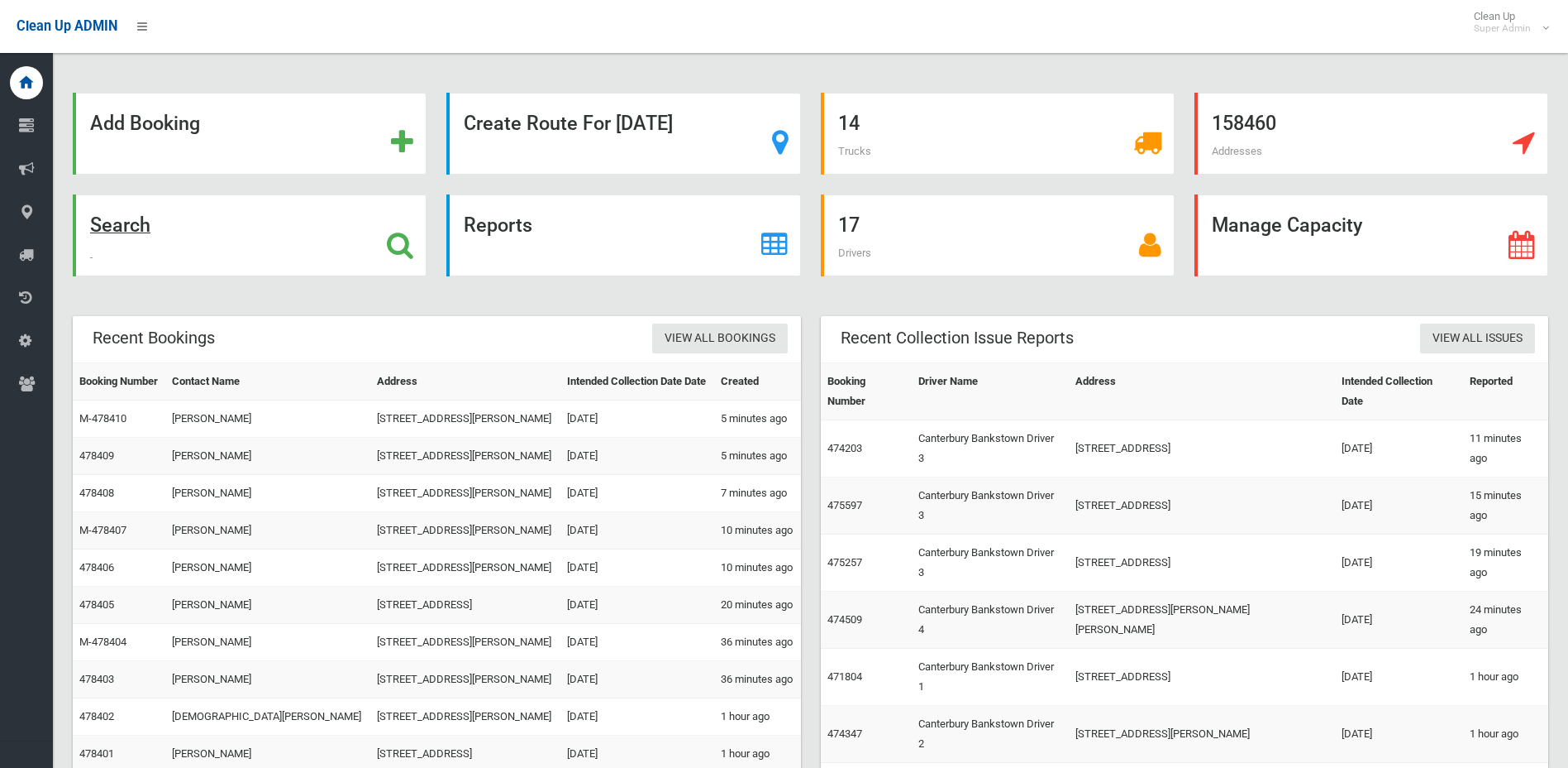
click at [390, 253] on icon at bounding box center [400, 244] width 26 height 28
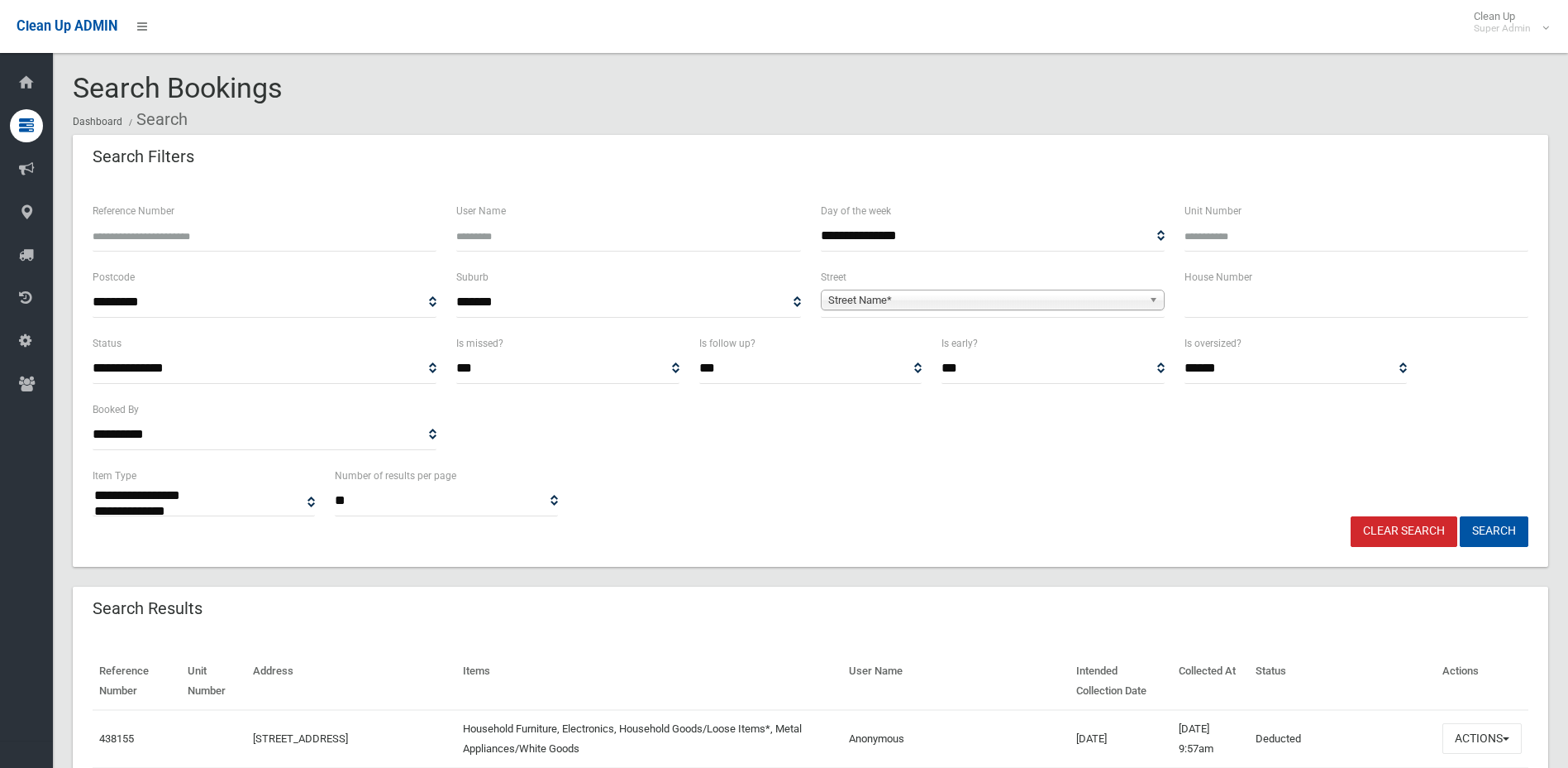
select select
click at [126, 258] on div "Reference Number" at bounding box center [264, 234] width 364 height 66
click at [126, 241] on input "Reference Number" at bounding box center [264, 236] width 344 height 31
type input "******"
click at [1460, 516] on button "Search" at bounding box center [1493, 532] width 69 height 31
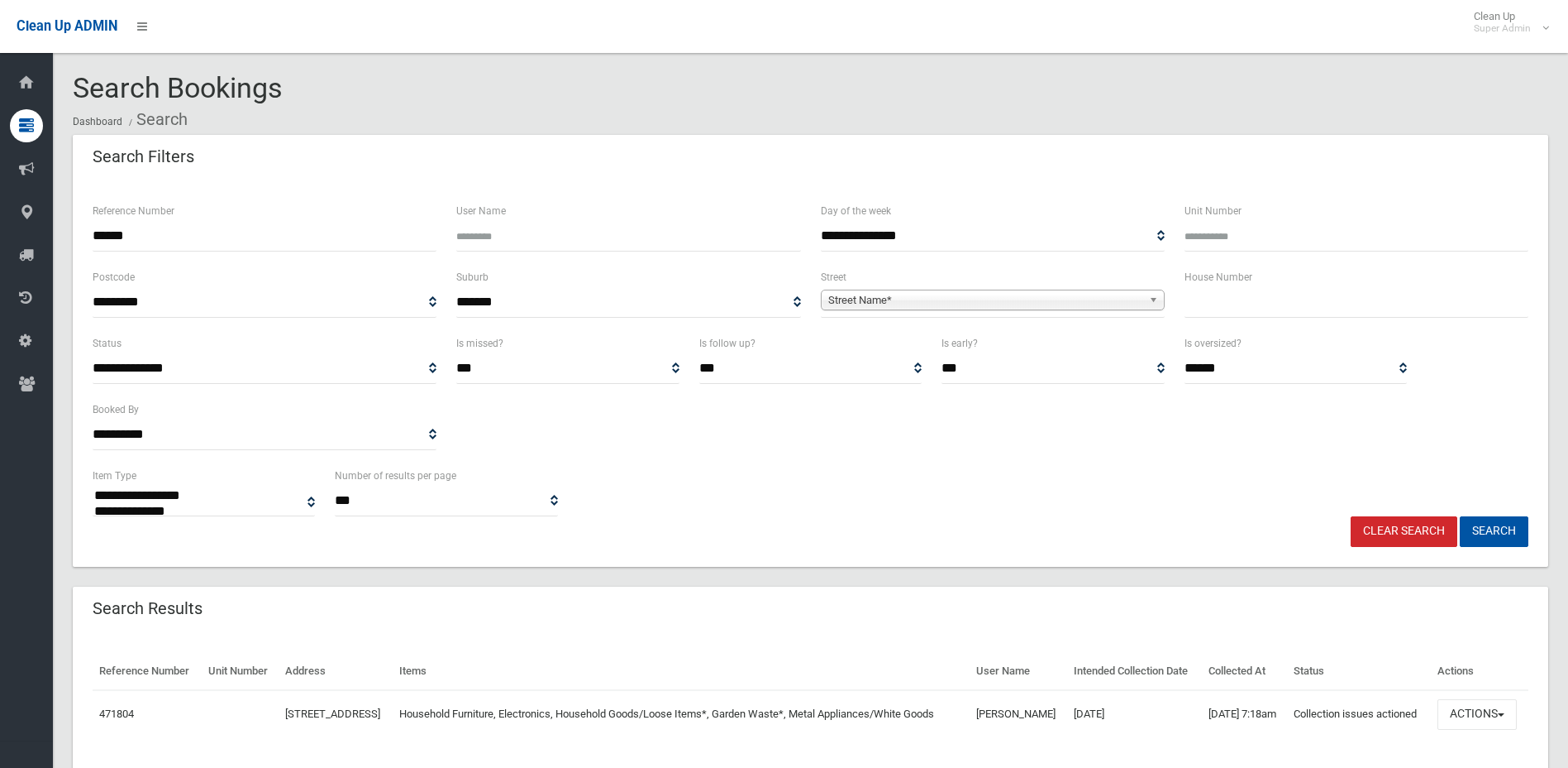
select select
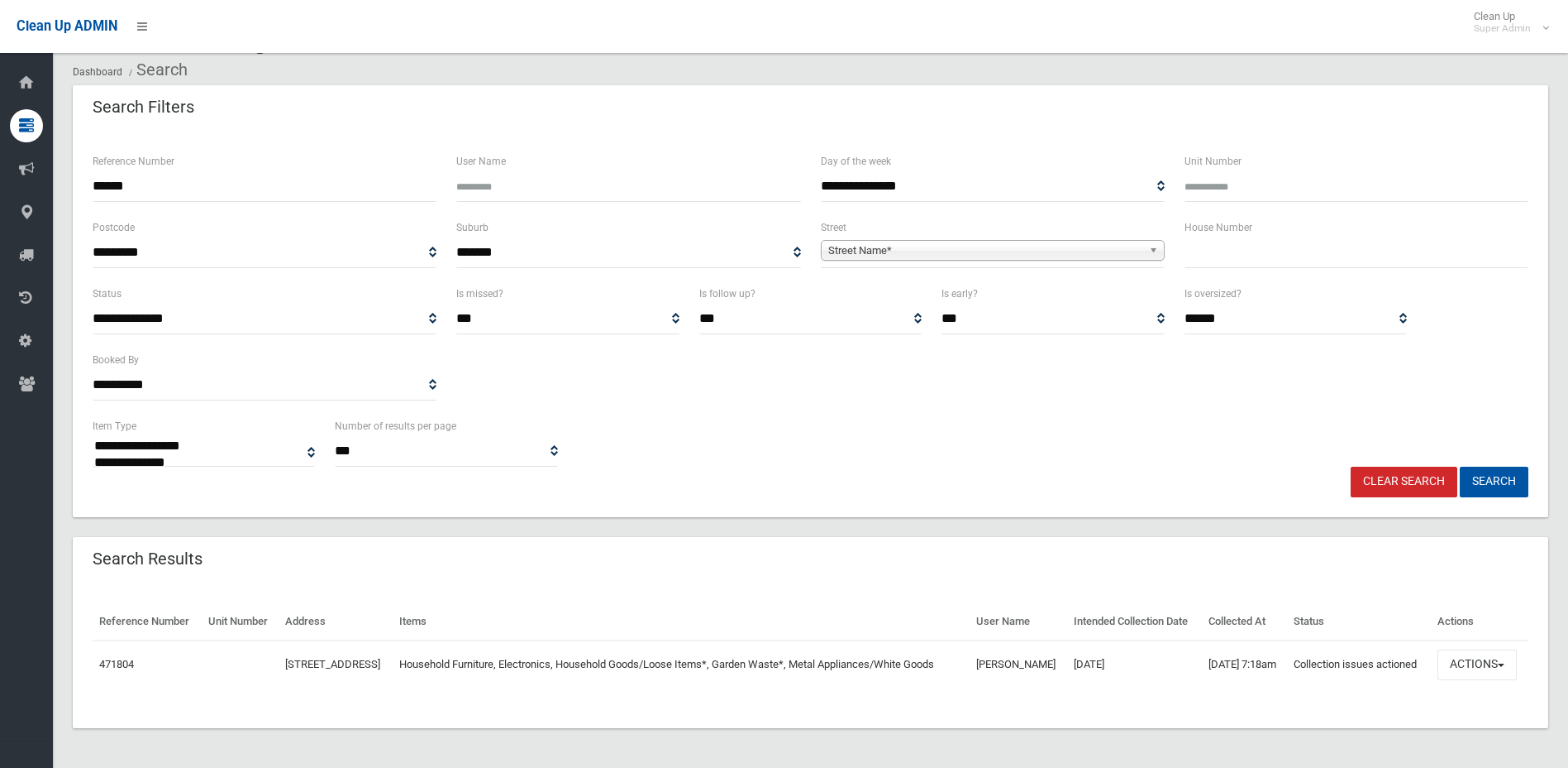
scroll to position [78, 0]
drag, startPoint x: 1470, startPoint y: 668, endPoint x: 1470, endPoint y: 652, distance: 16.0
click at [1470, 669] on button "Actions" at bounding box center [1477, 664] width 79 height 31
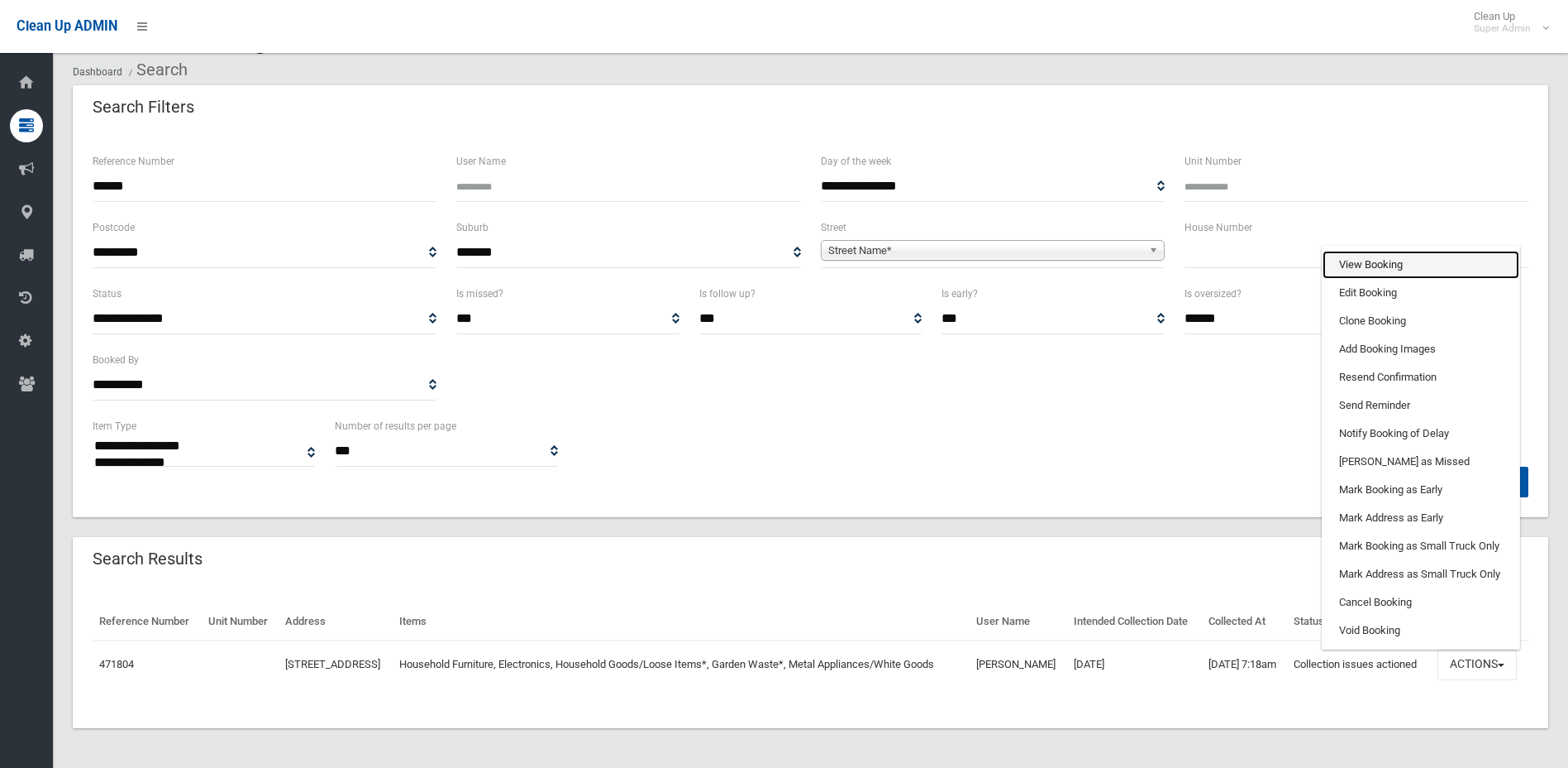
click at [1392, 268] on link "View Booking" at bounding box center [1421, 264] width 196 height 28
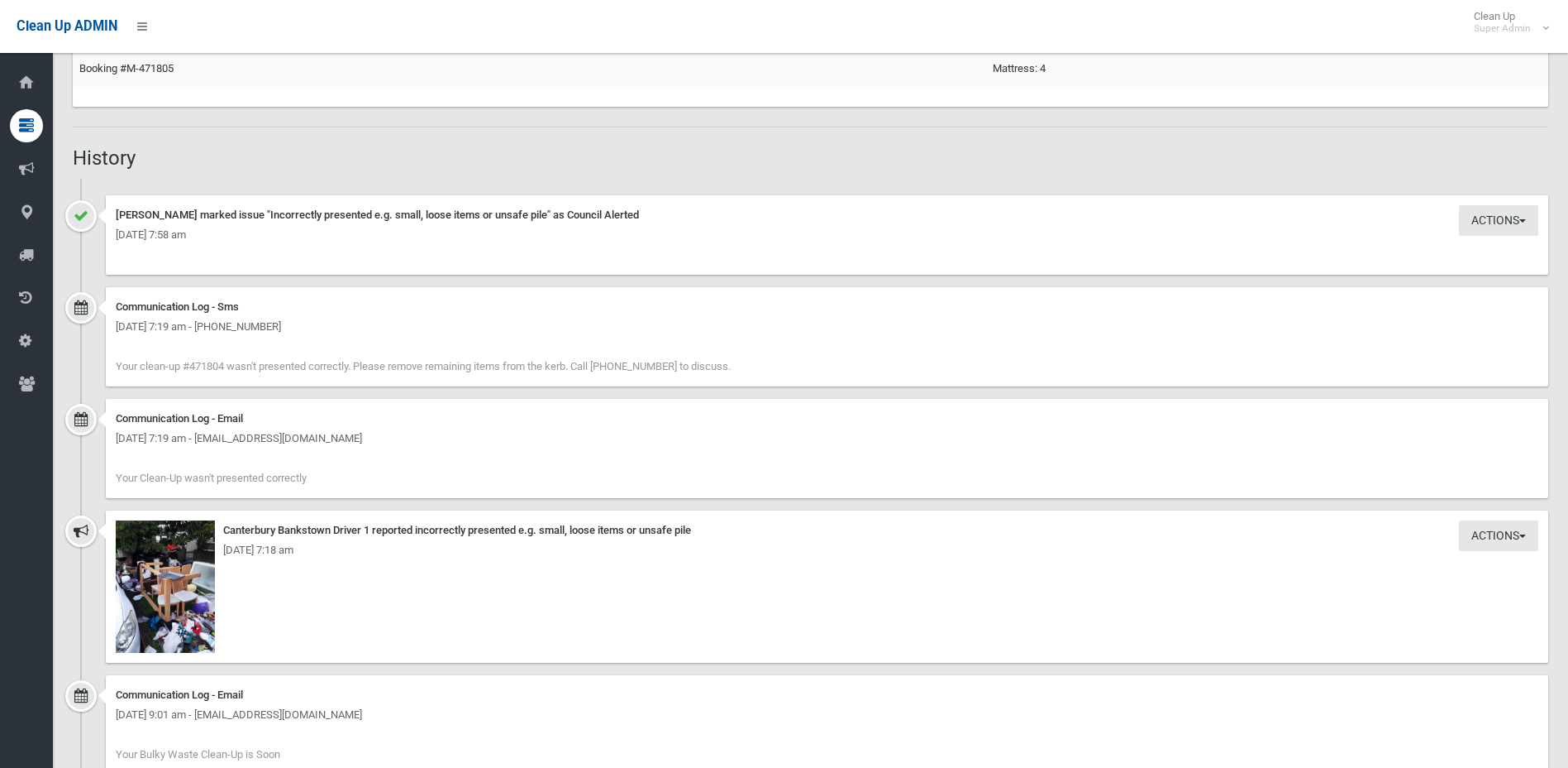
scroll to position [1241, 0]
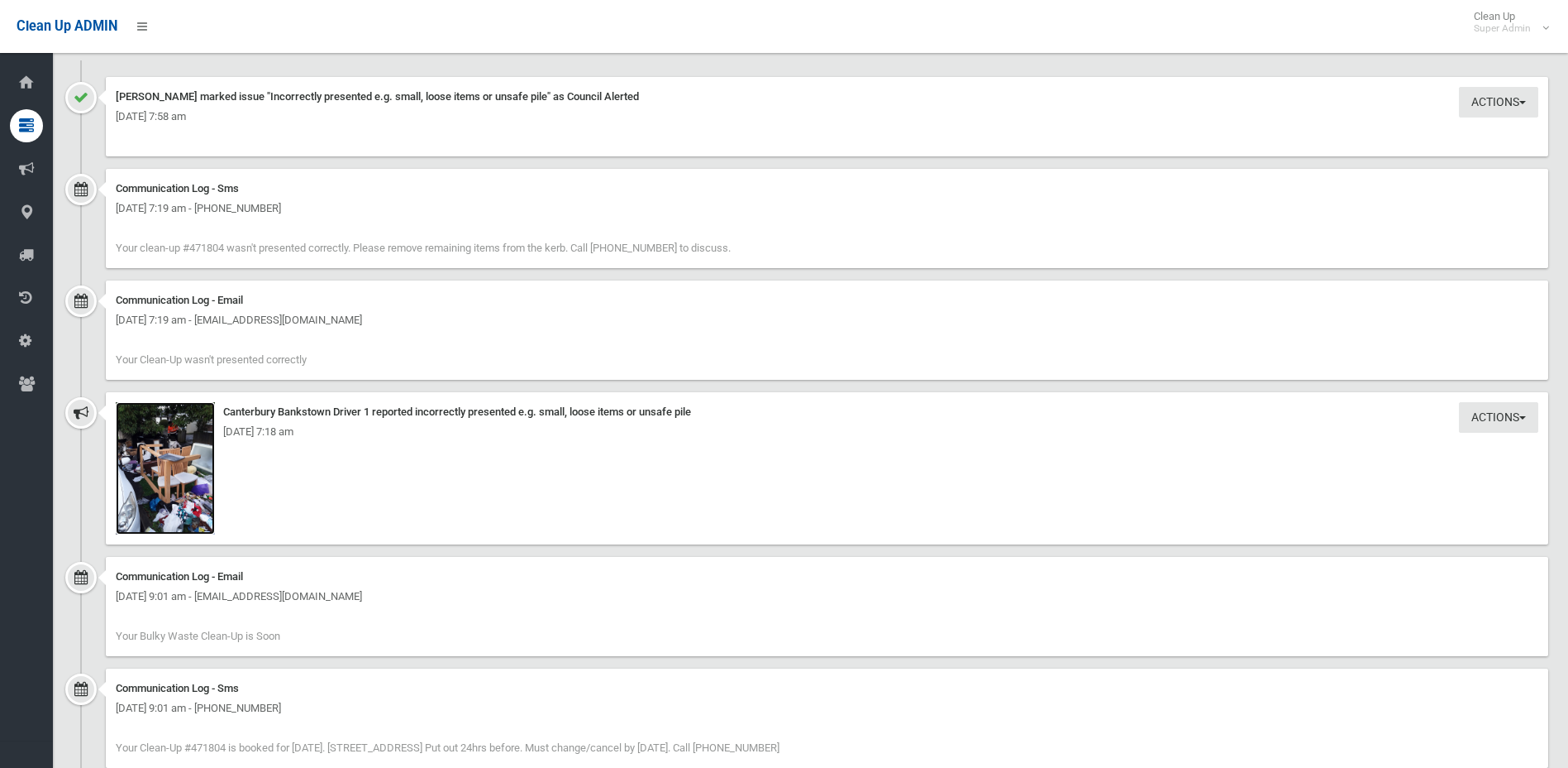
click at [154, 498] on img at bounding box center [166, 468] width 99 height 133
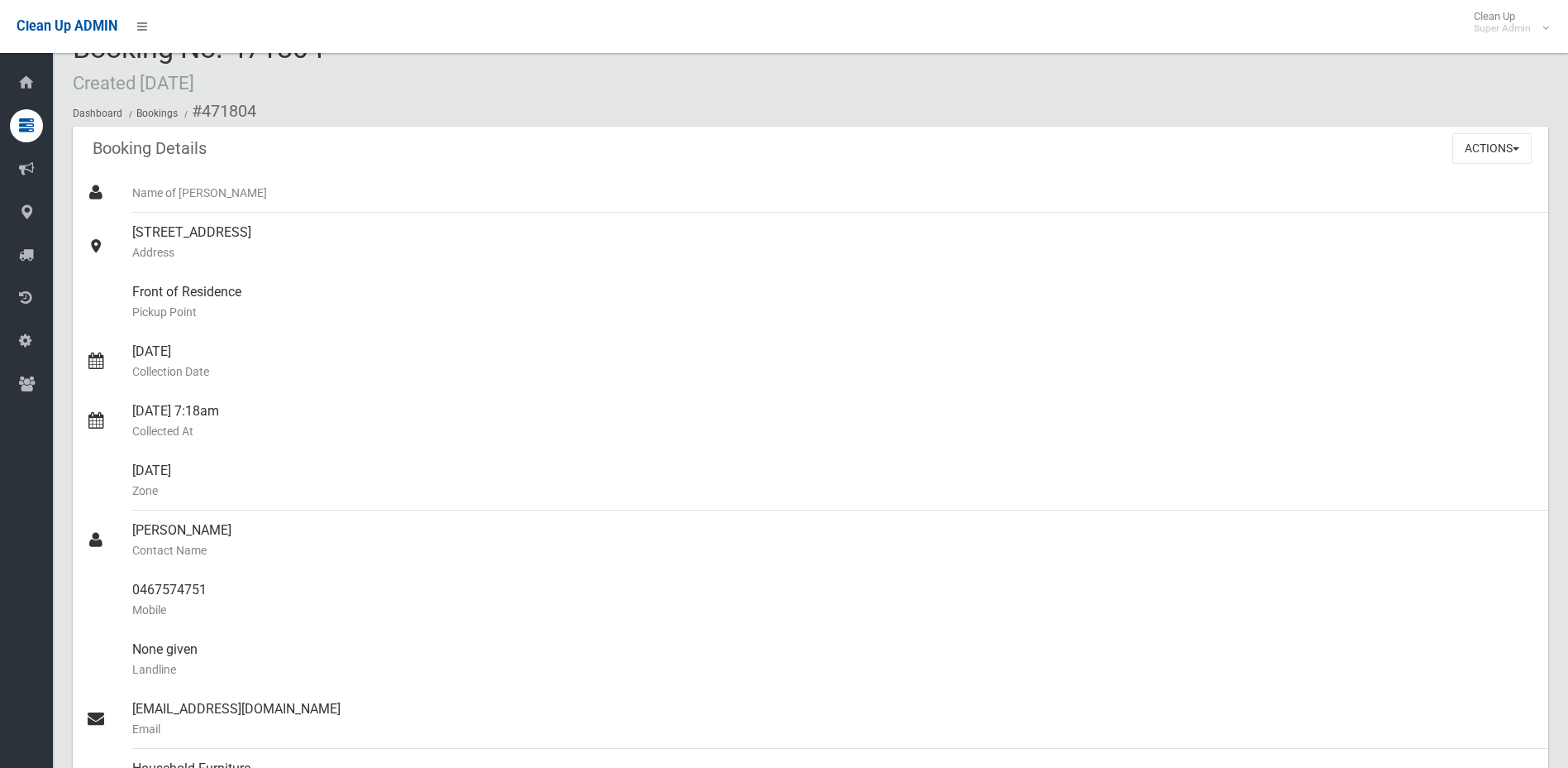
scroll to position [82, 0]
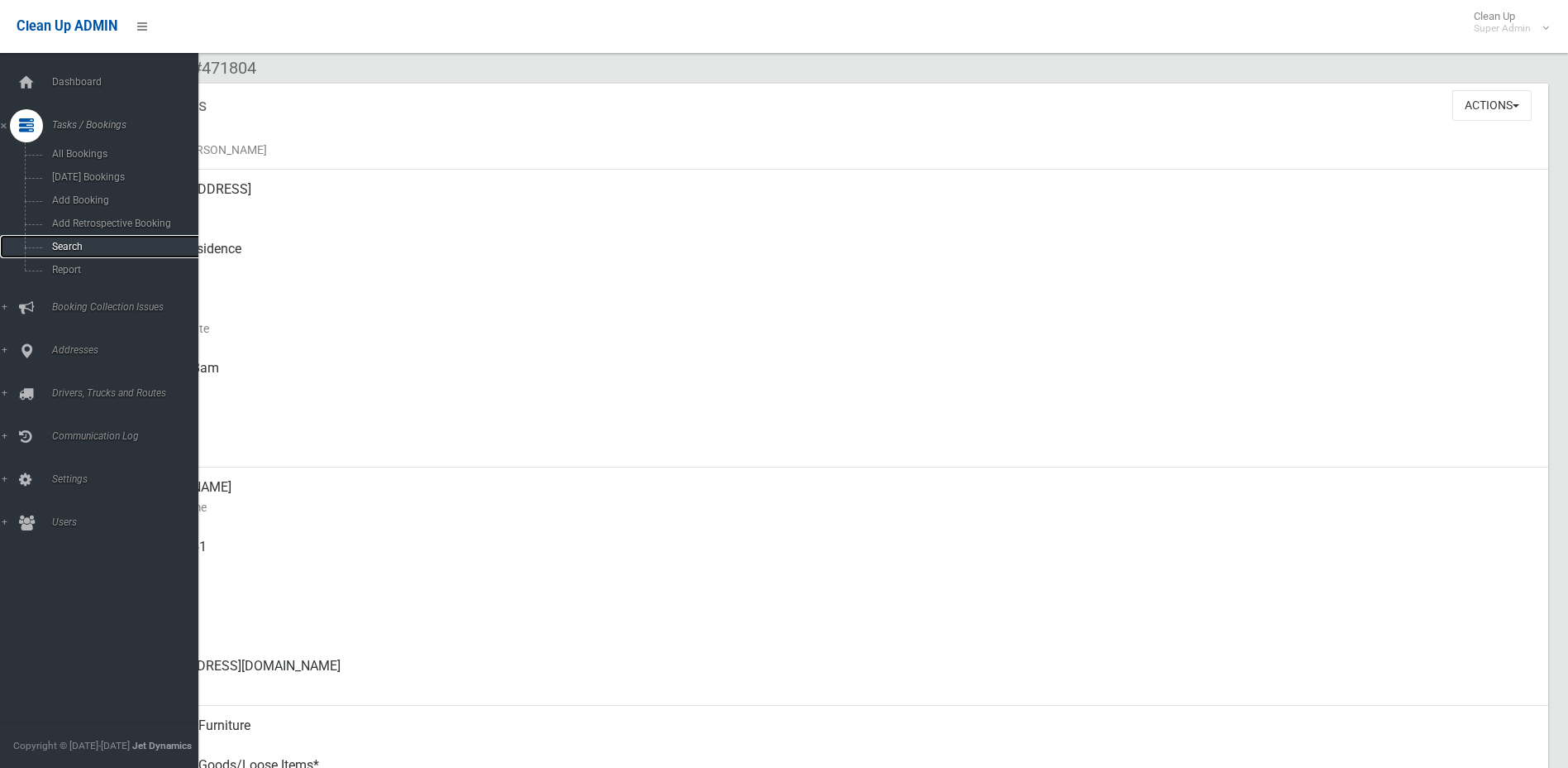
click at [66, 239] on link "Search" at bounding box center [106, 247] width 211 height 23
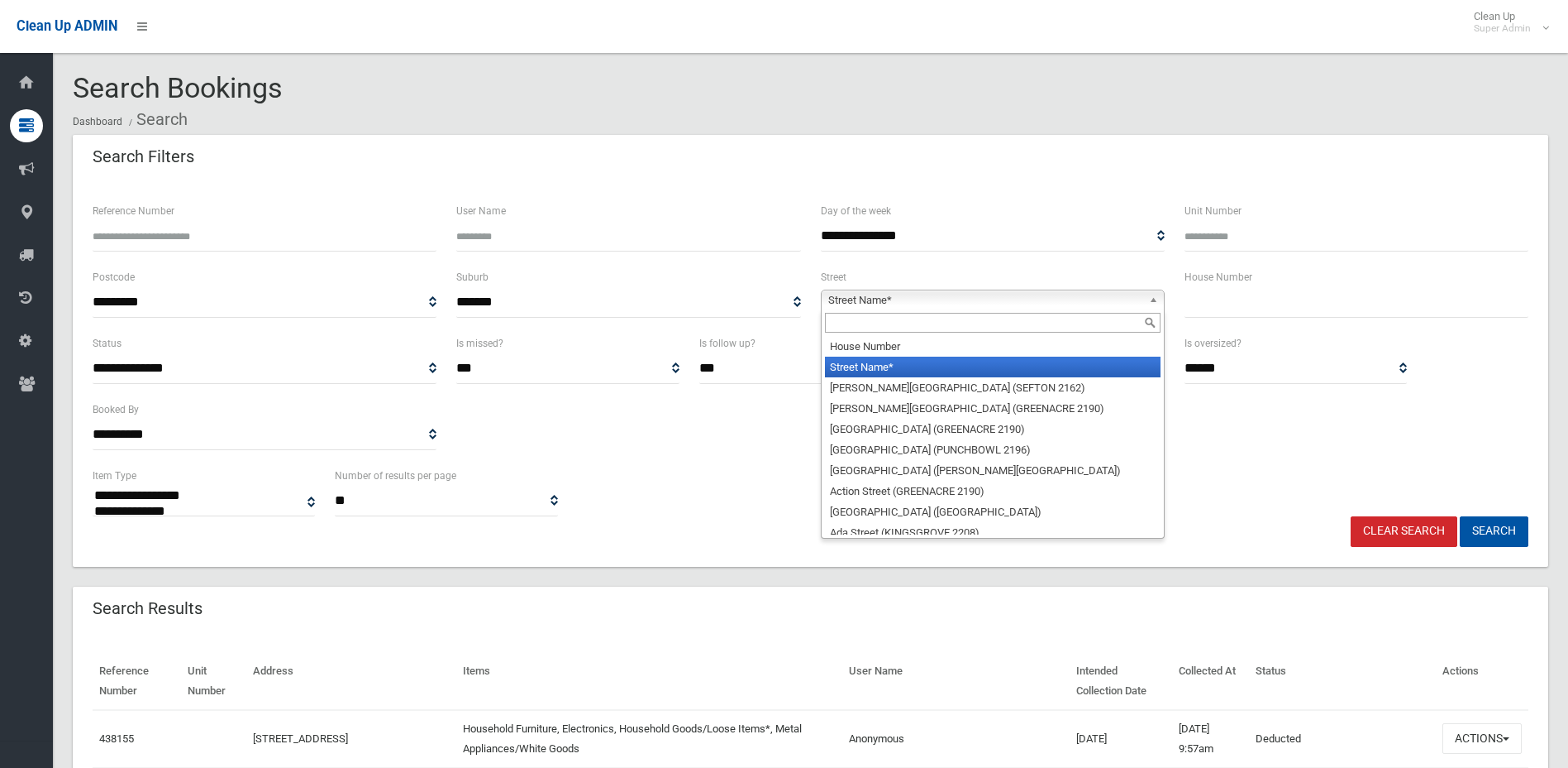
select select
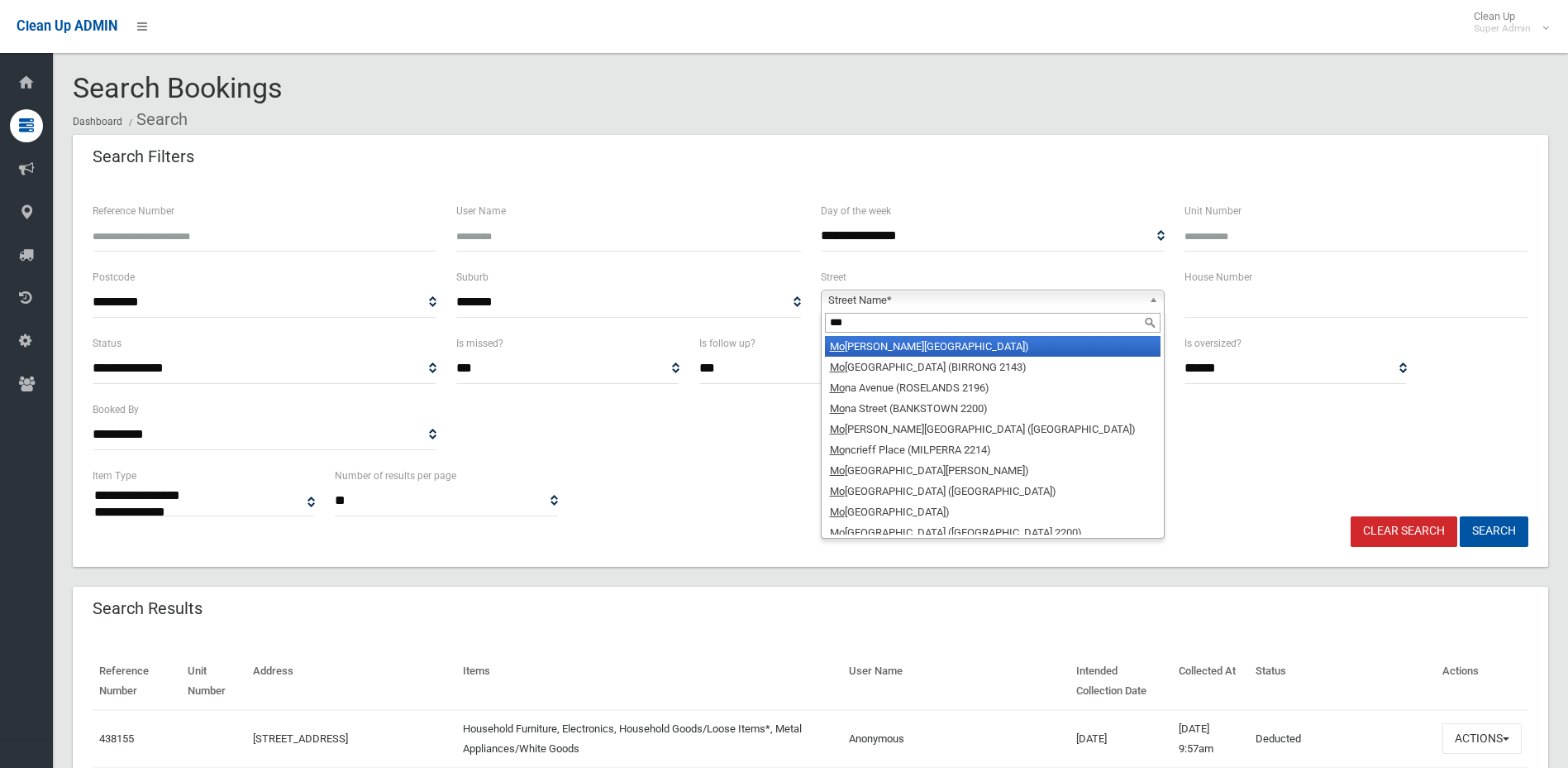
type input "****"
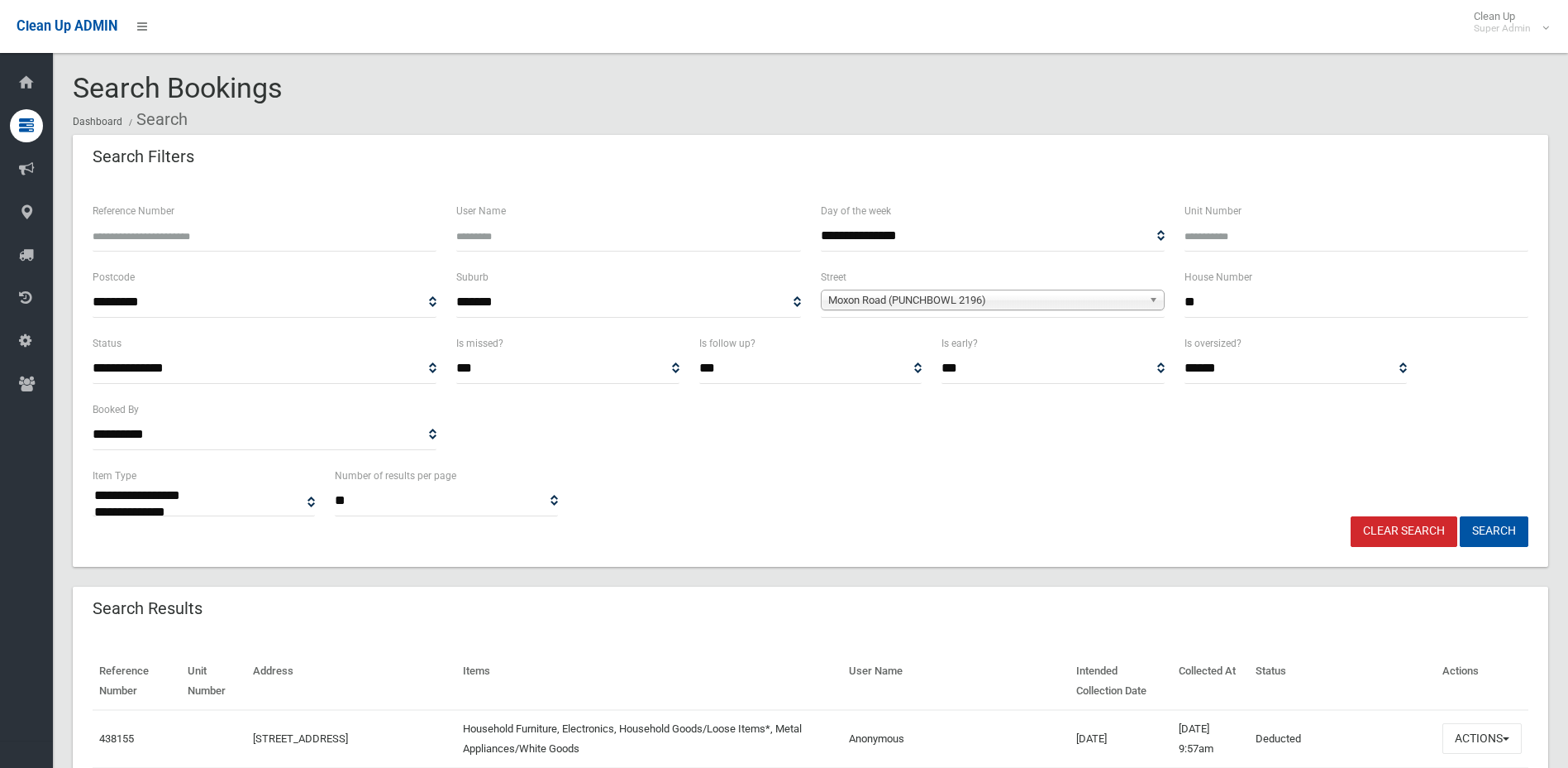
type input "**"
click at [1460, 516] on button "Search" at bounding box center [1493, 532] width 69 height 31
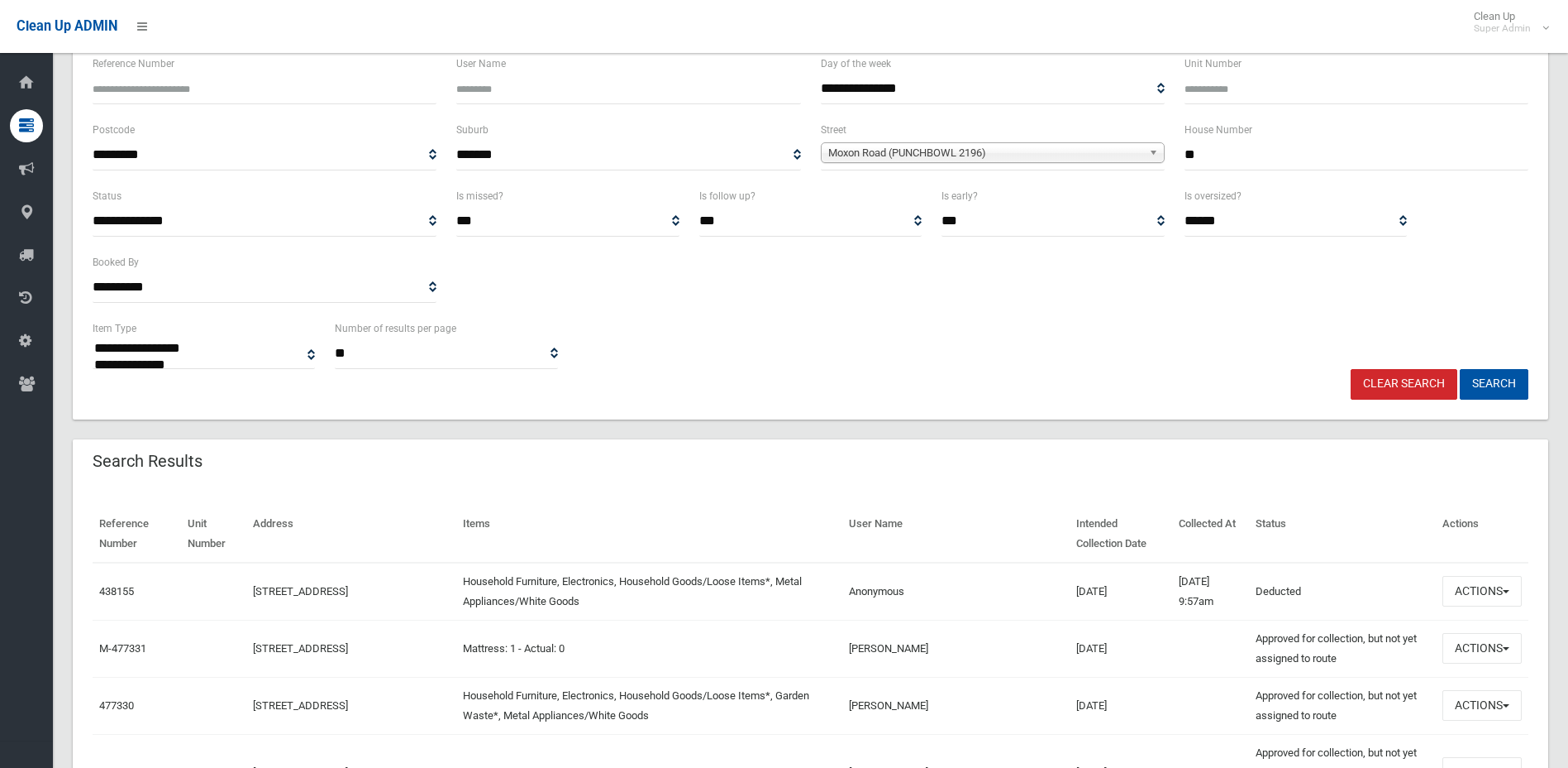
scroll to position [331, 0]
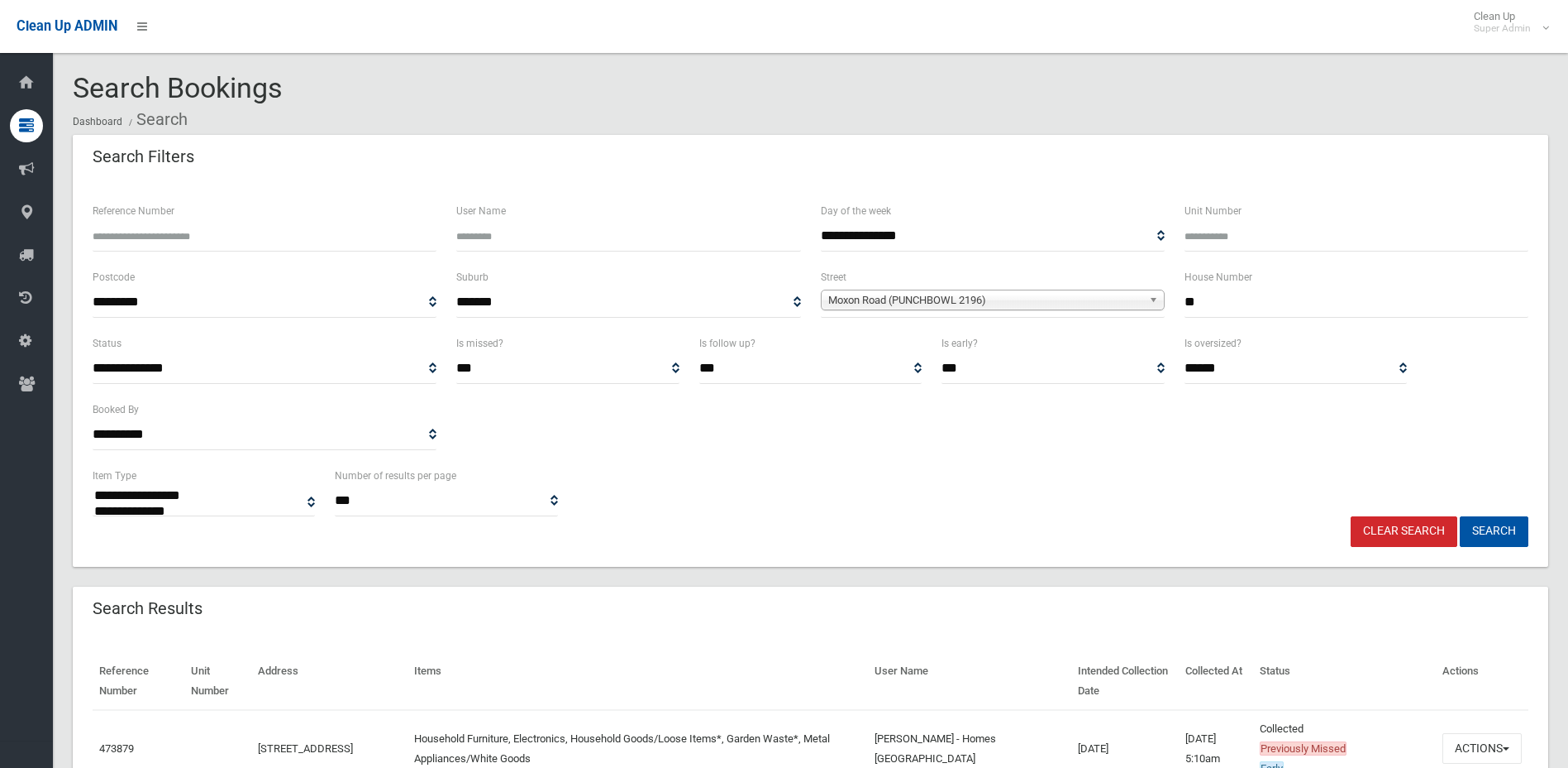
select select
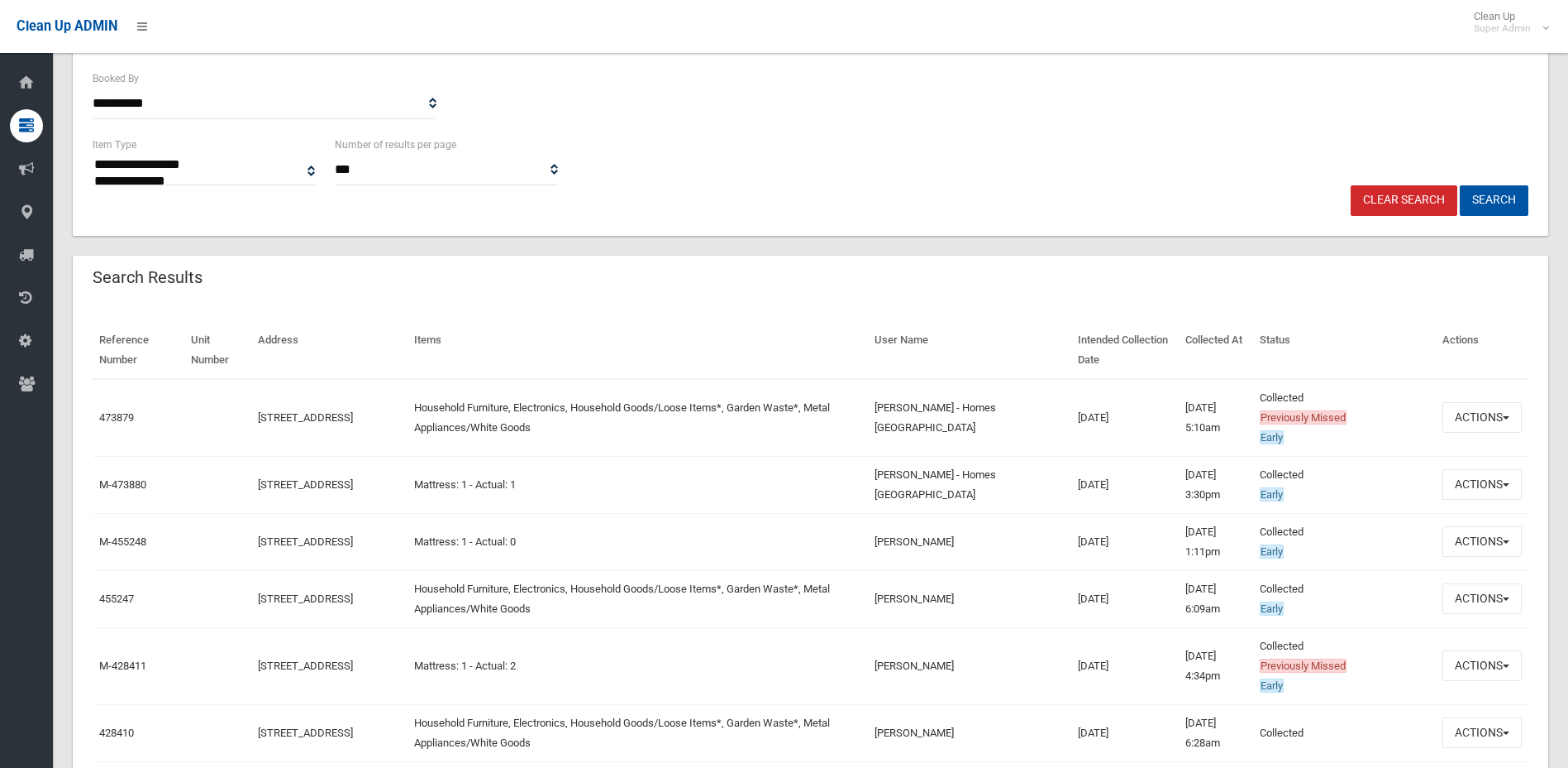
scroll to position [331, 0]
click at [1493, 415] on button "Actions" at bounding box center [1482, 417] width 79 height 31
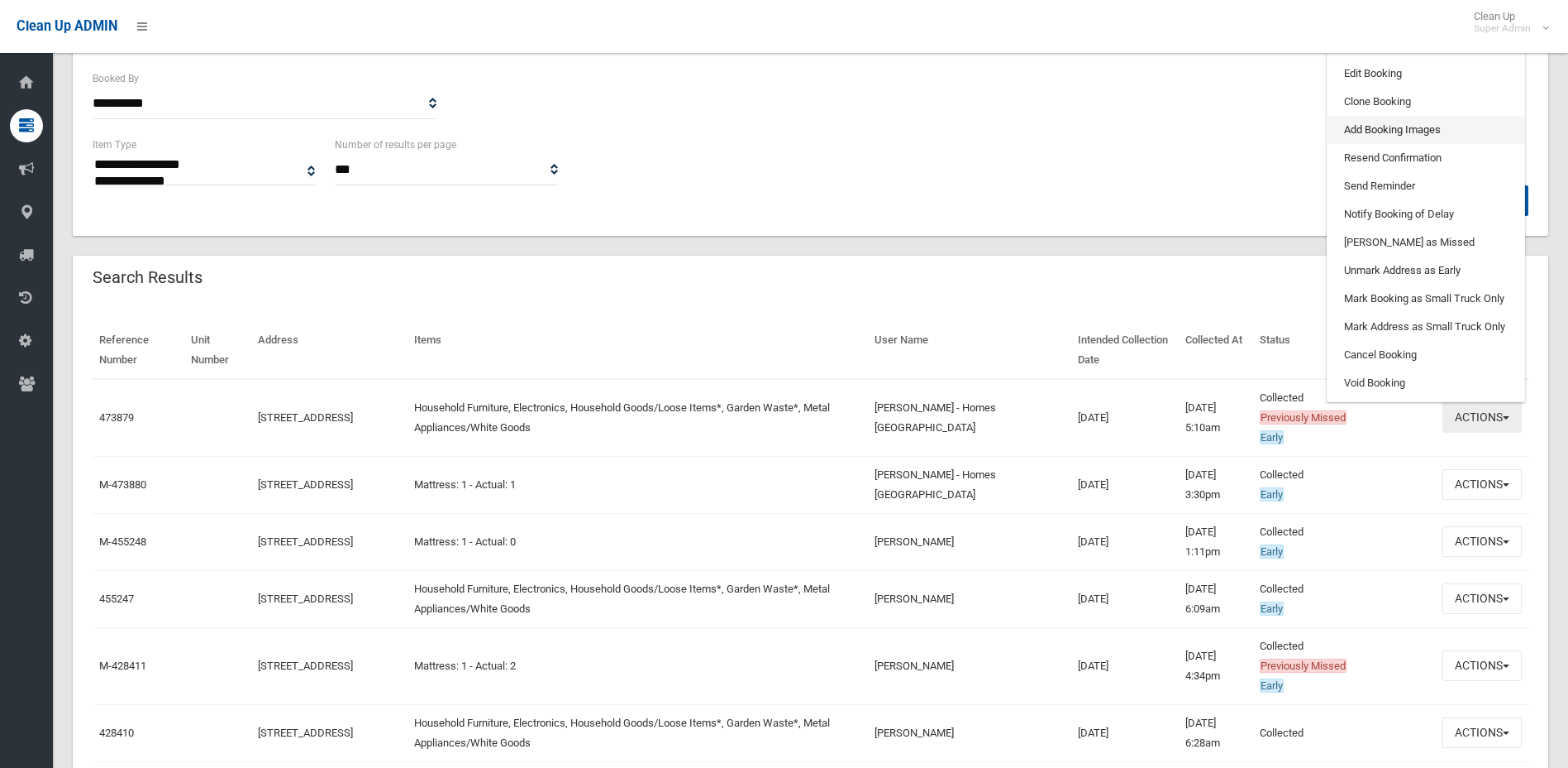
scroll to position [248, 0]
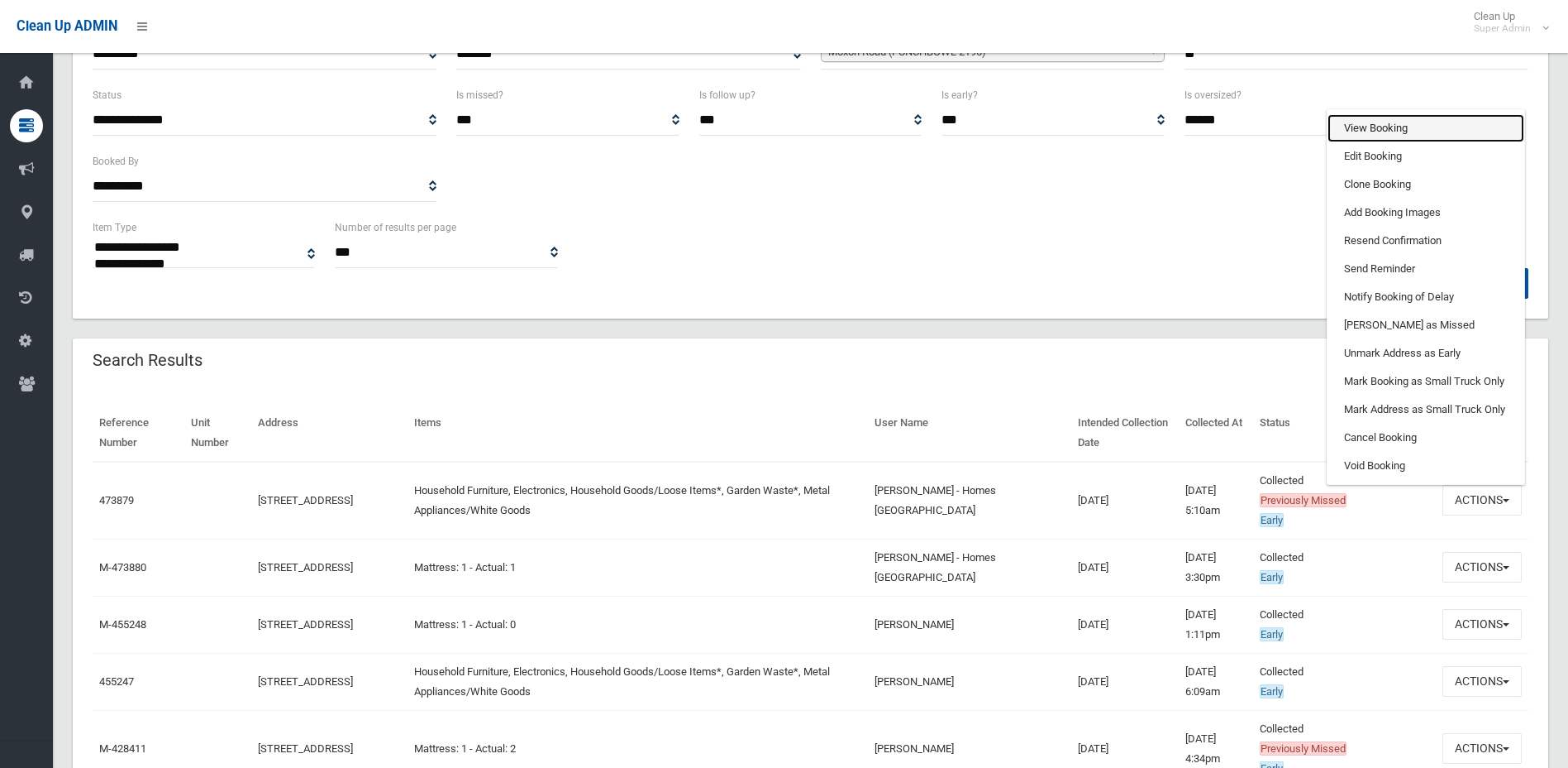
click at [1408, 130] on link "View Booking" at bounding box center [1426, 128] width 196 height 28
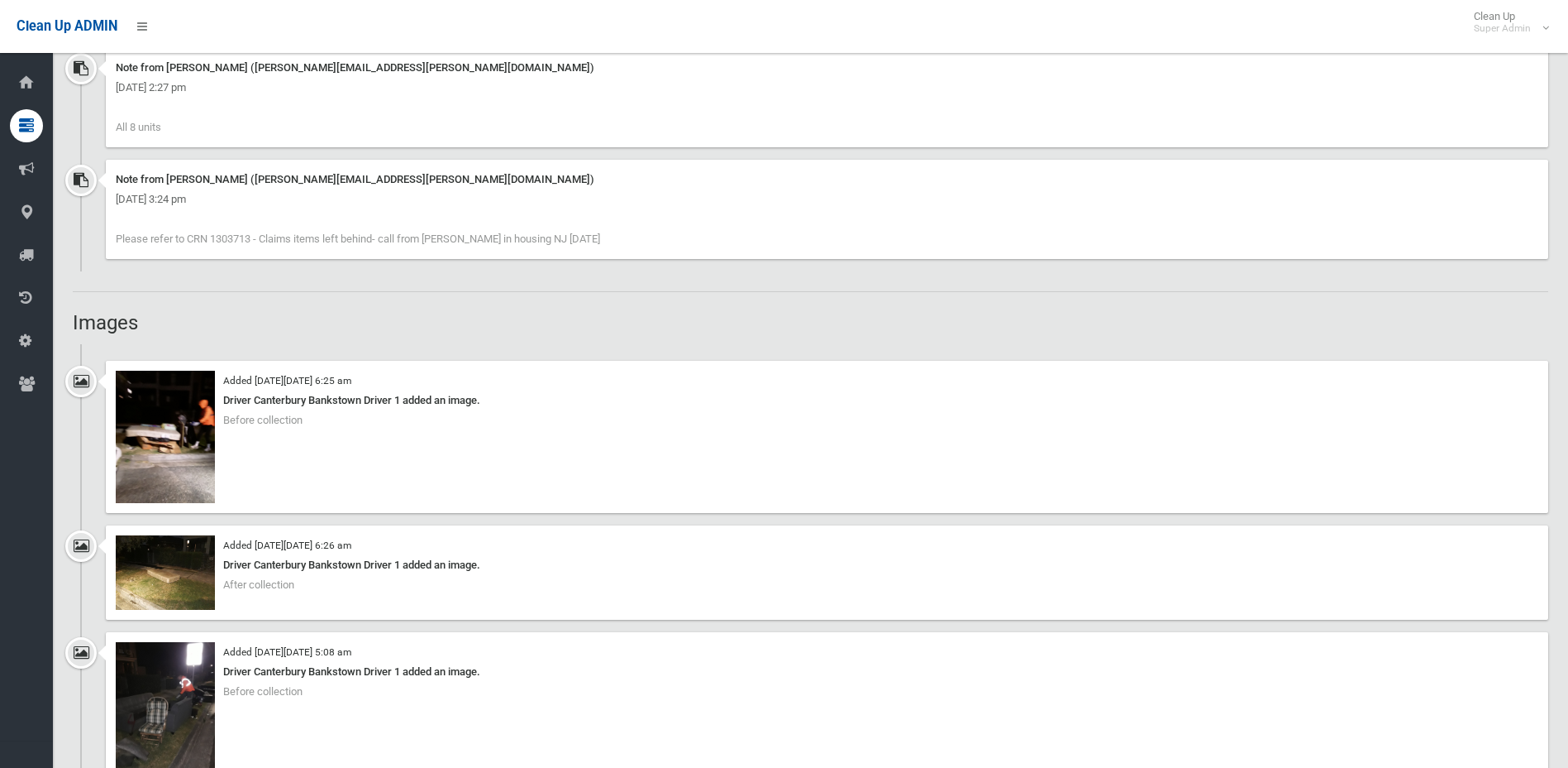
scroll to position [1406, 0]
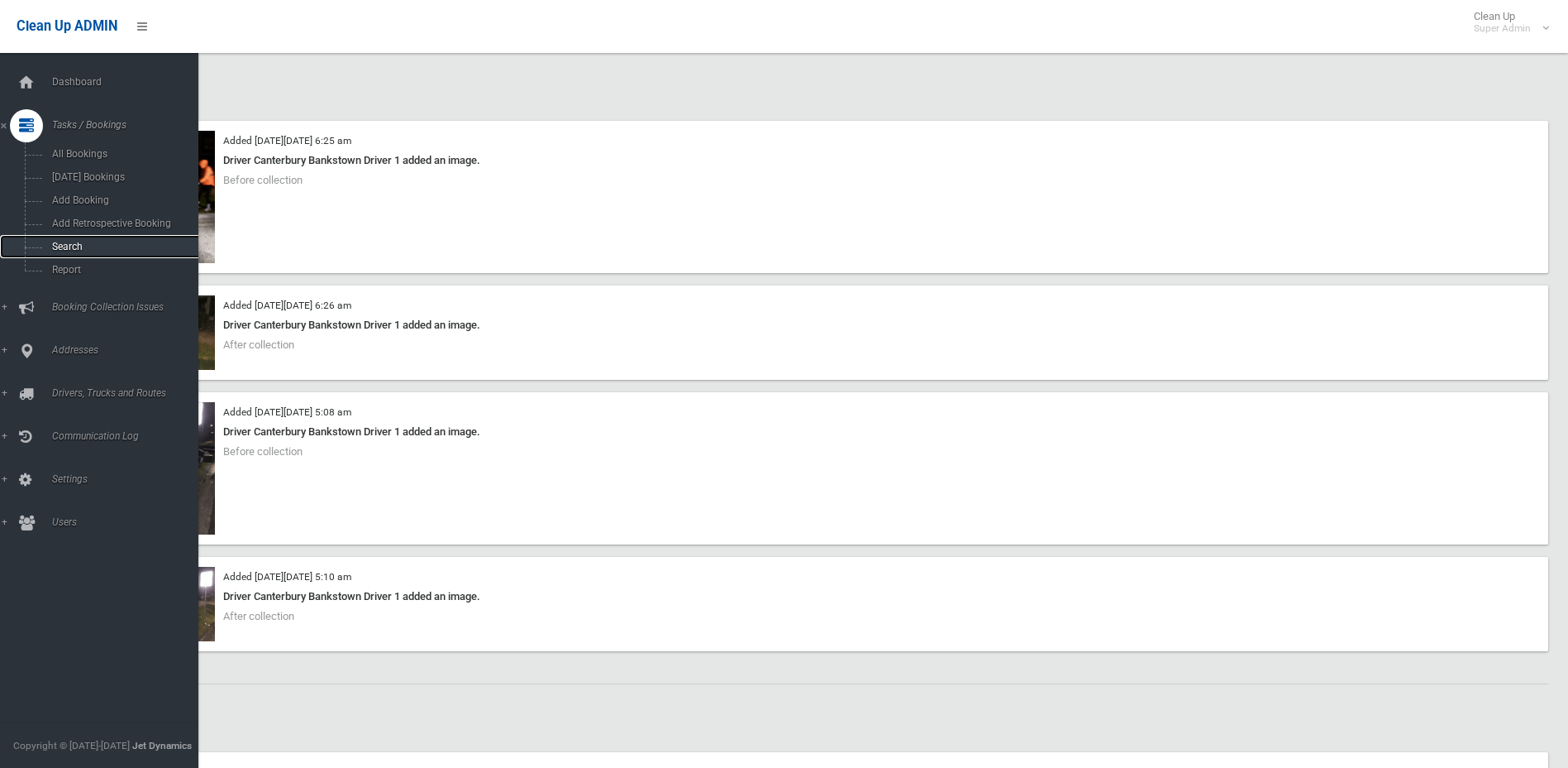
click at [65, 238] on link "Search" at bounding box center [106, 247] width 211 height 23
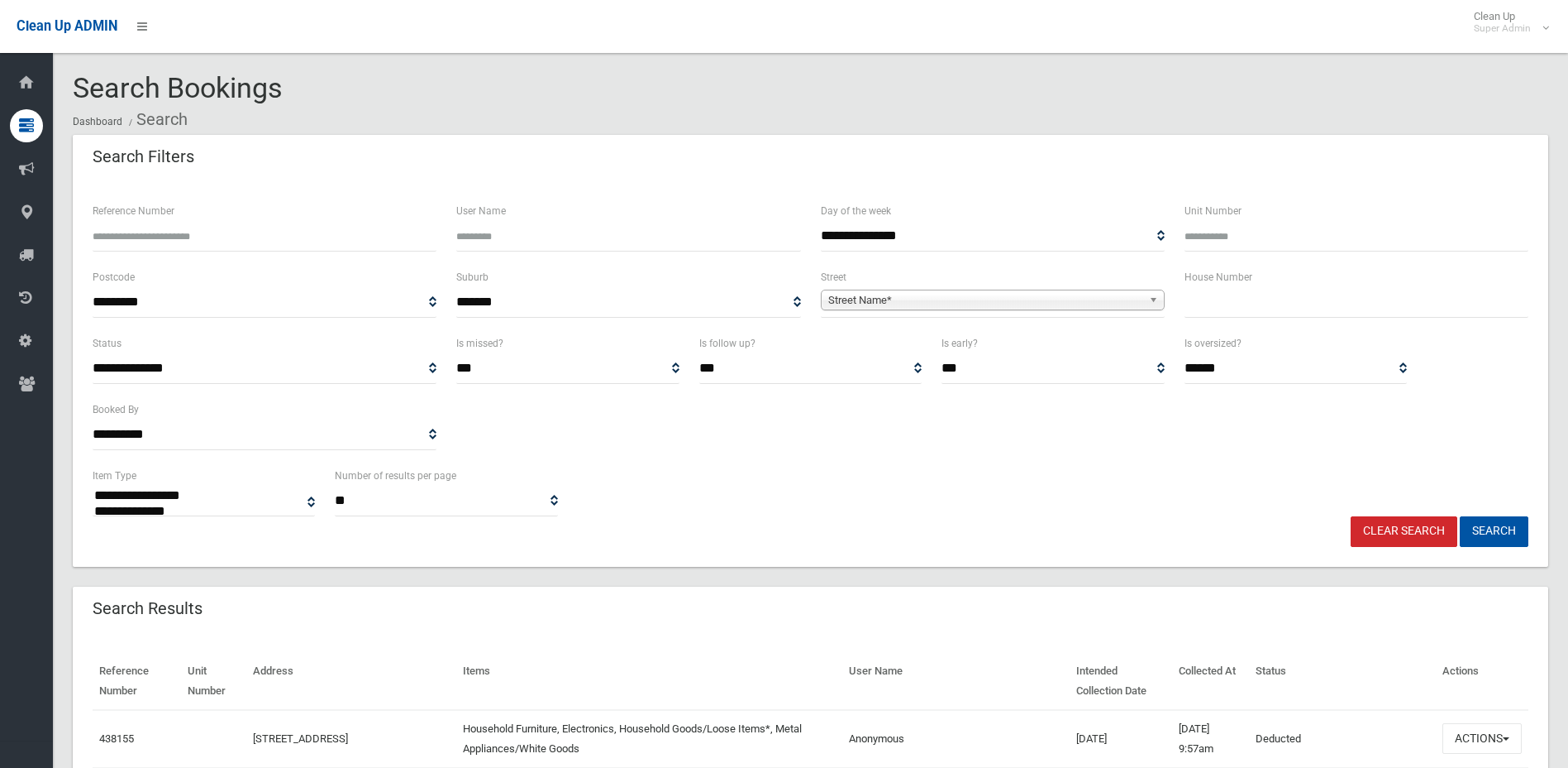
select select
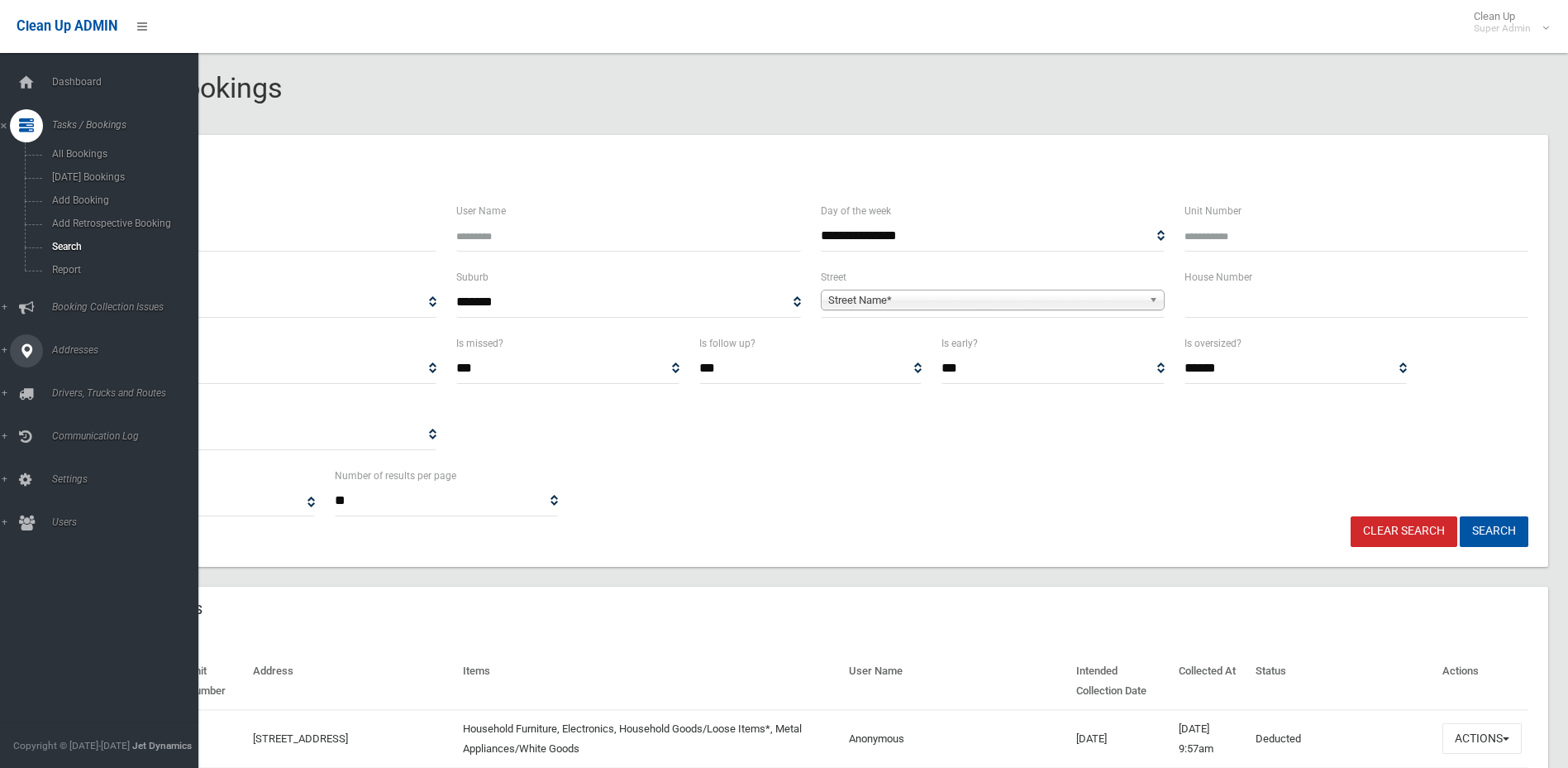
click at [59, 349] on span "Addresses" at bounding box center [129, 350] width 164 height 12
click at [76, 235] on span "All Addresses" at bounding box center [122, 240] width 150 height 12
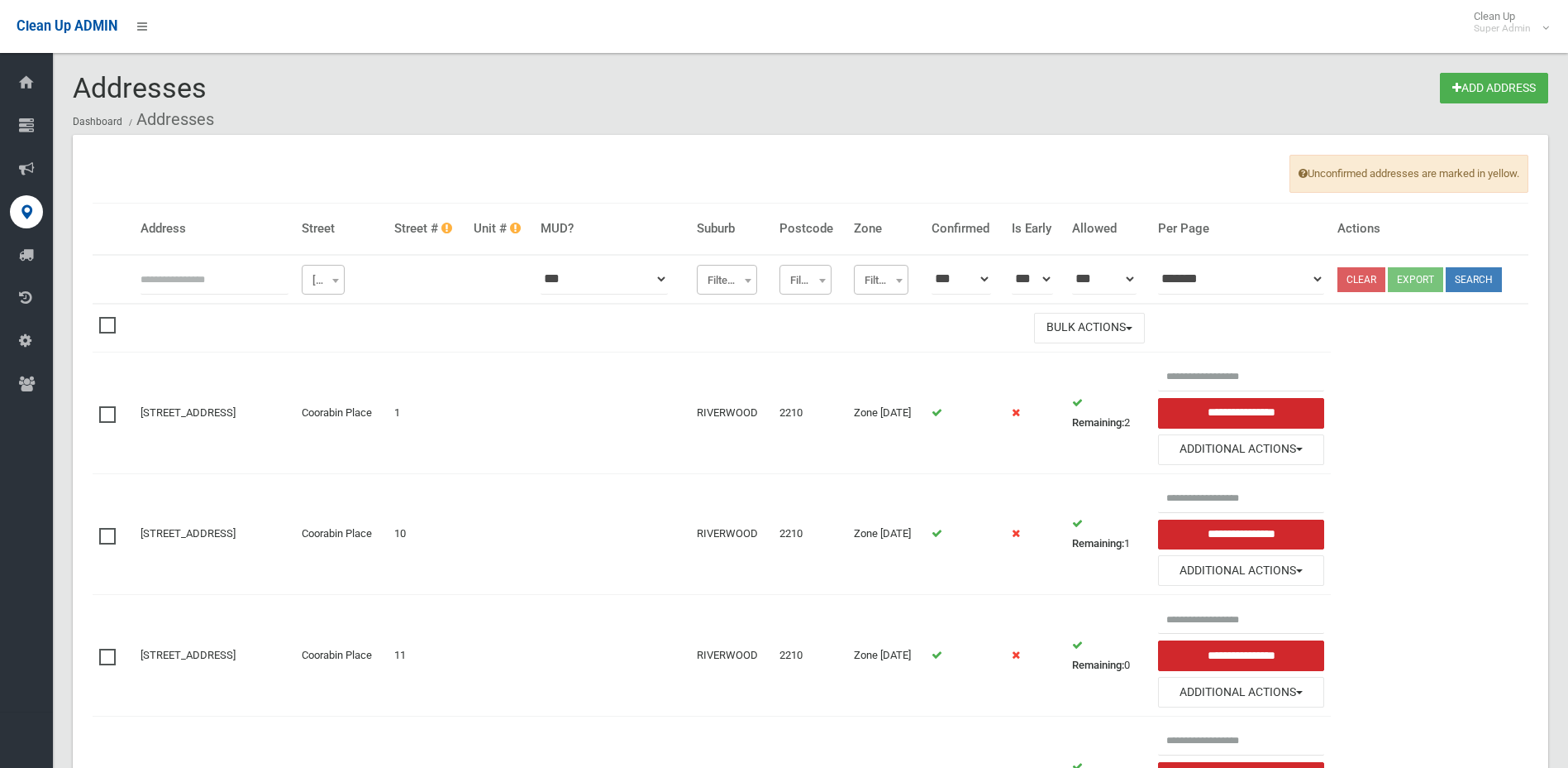
drag, startPoint x: 178, startPoint y: 278, endPoint x: 161, endPoint y: 319, distance: 44.4
click at [177, 278] on input "text" at bounding box center [214, 279] width 148 height 31
type input "**********"
click button at bounding box center [0, 0] width 0 height 0
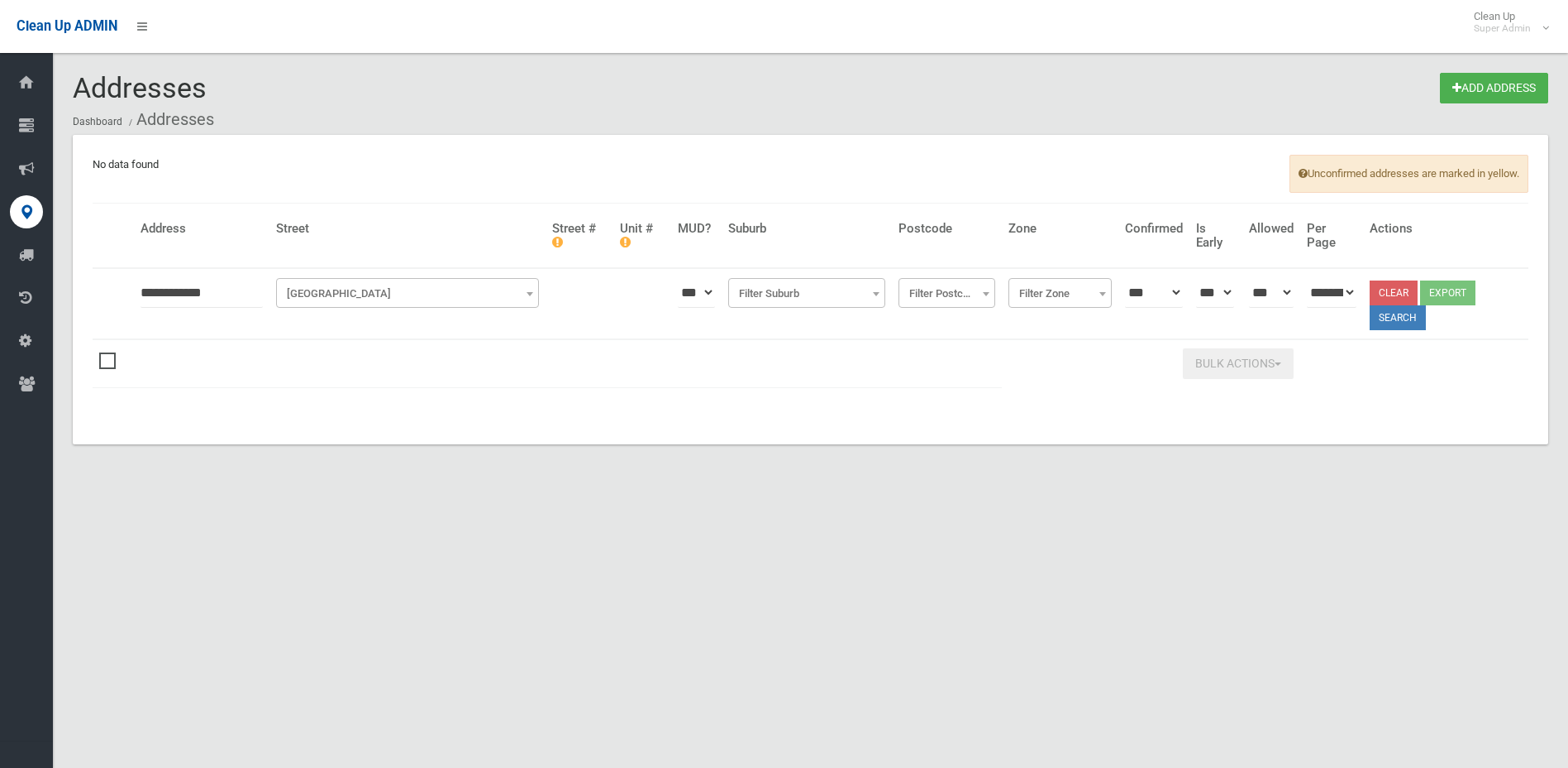
click at [152, 289] on input "**********" at bounding box center [201, 292] width 122 height 31
type input "**********"
click button at bounding box center [0, 0] width 0 height 0
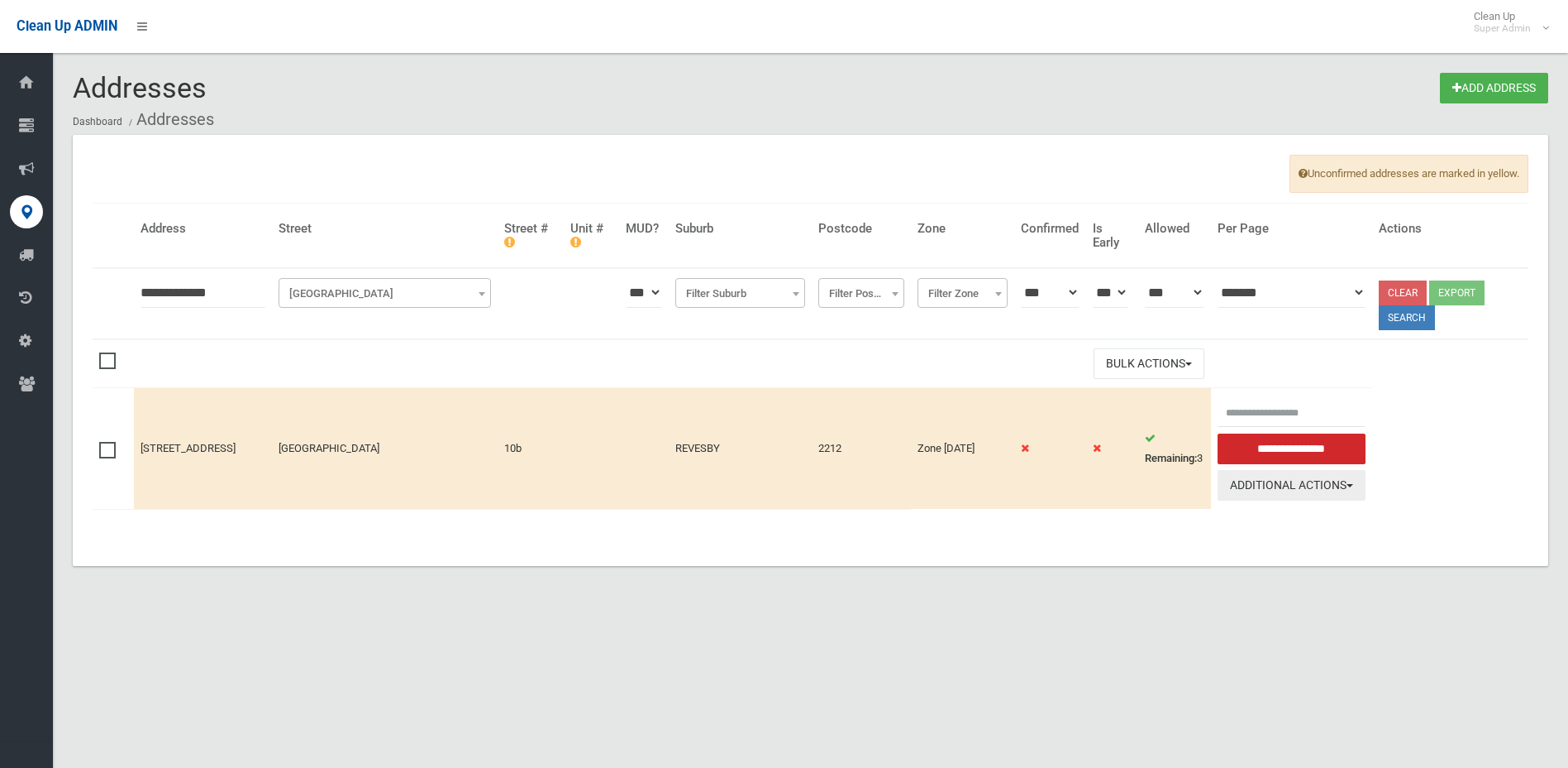
click at [1334, 484] on button "Additional Actions" at bounding box center [1292, 485] width 149 height 31
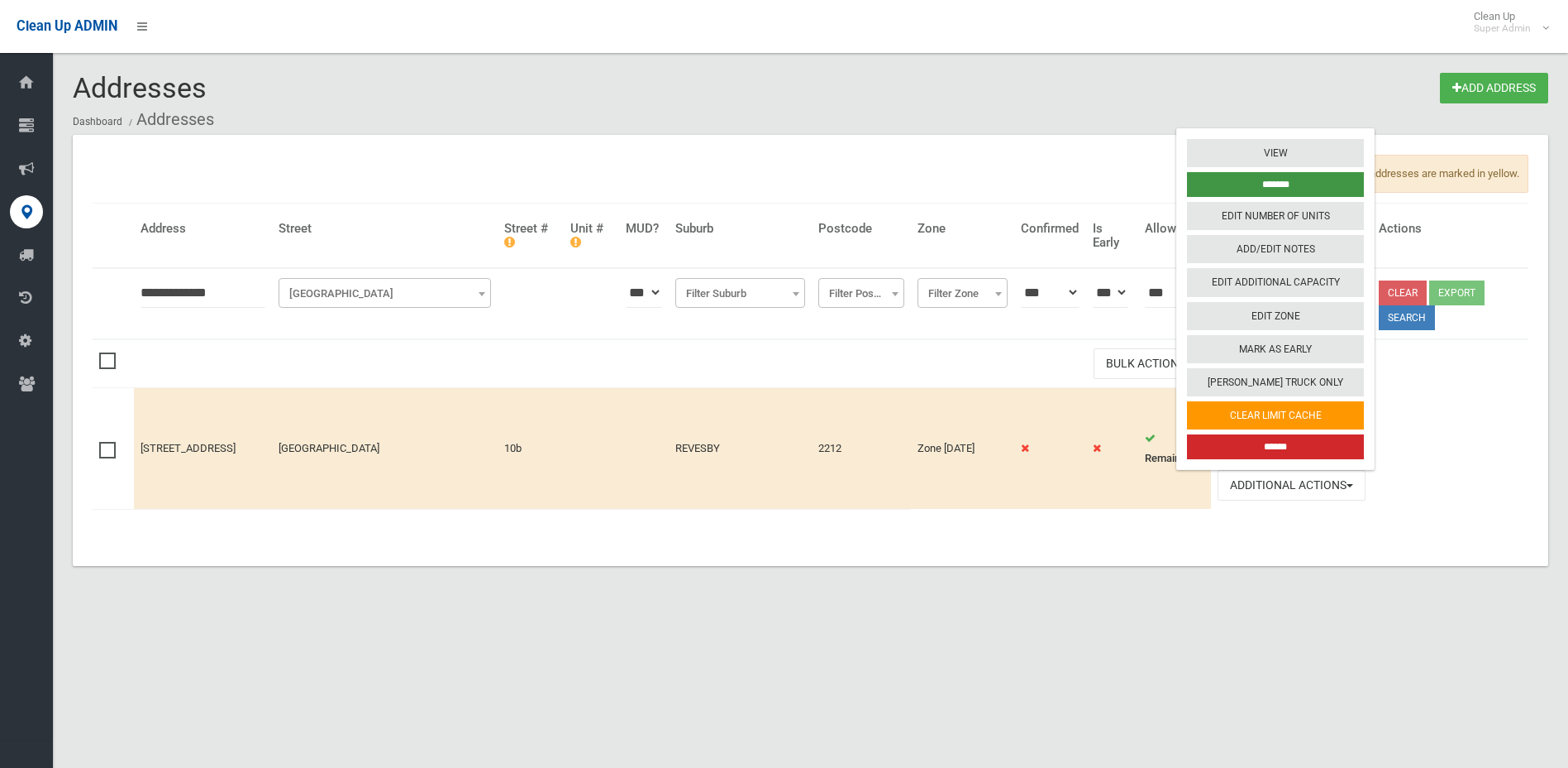
click at [1315, 180] on input "*******" at bounding box center [1275, 185] width 177 height 25
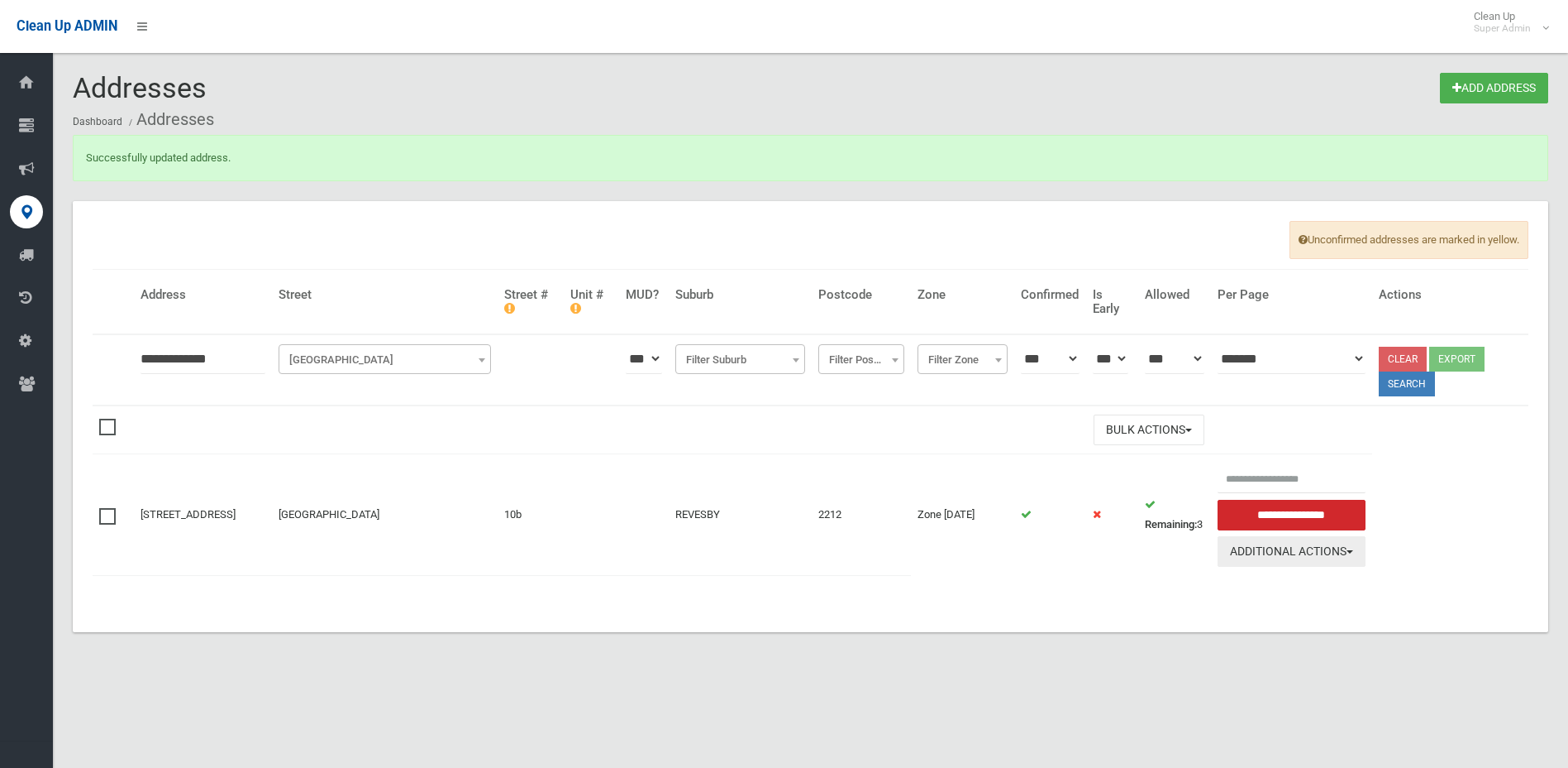
click at [1363, 554] on button "Additional Actions" at bounding box center [1292, 551] width 149 height 31
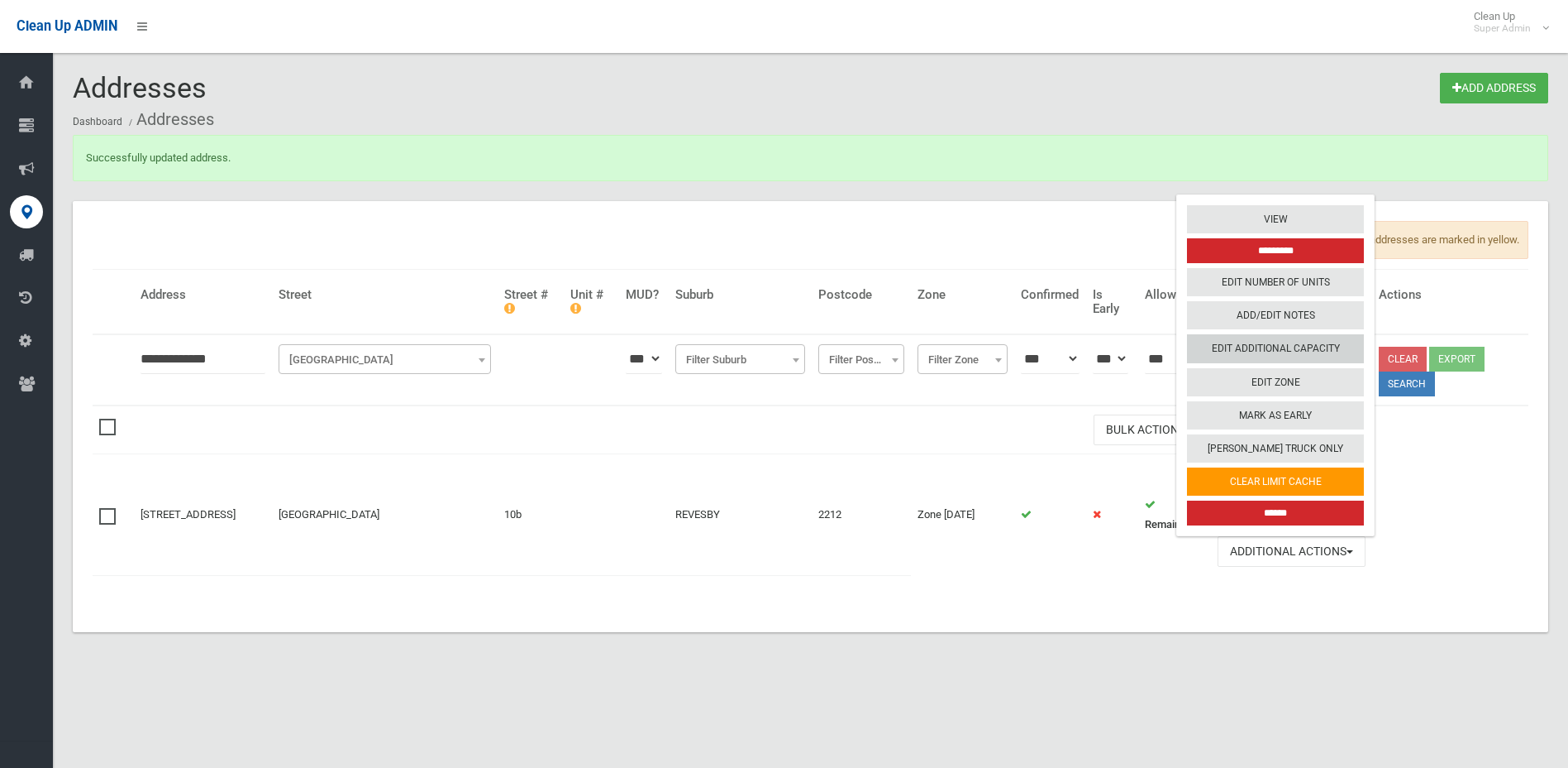
click at [1313, 343] on link "Edit Additional Capacity" at bounding box center [1275, 349] width 177 height 28
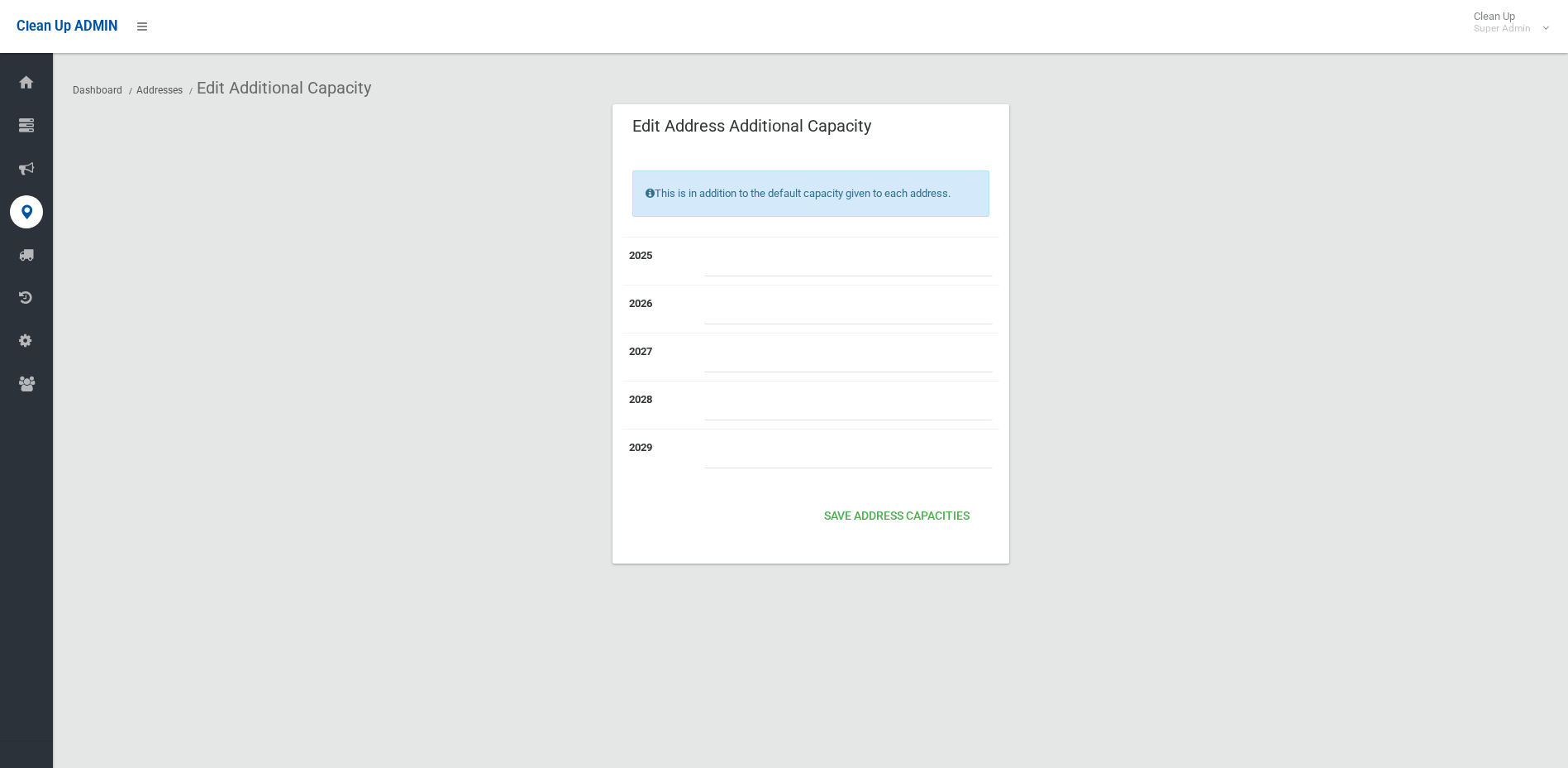
click at [403, 261] on section "Edit Address Additional Capacity This is in addition to the default capacity gi…" at bounding box center [810, 353] width 1476 height 500
click at [869, 502] on button "Save Address capacities" at bounding box center [897, 517] width 159 height 31
